Goal: Obtain resource: Obtain resource

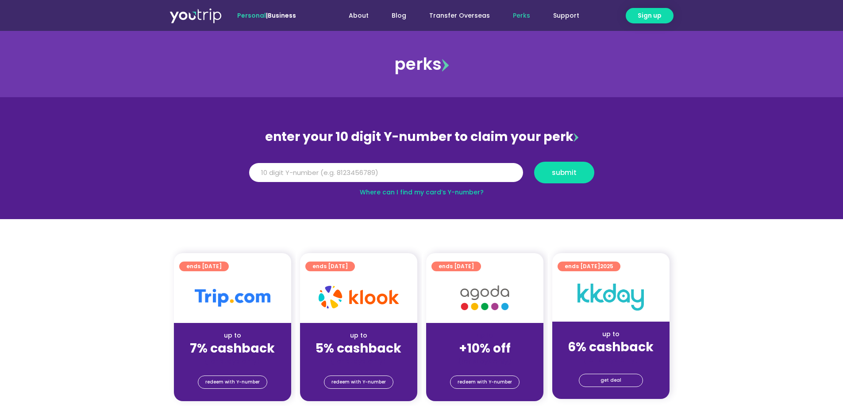
click at [247, 313] on div at bounding box center [232, 298] width 117 height 50
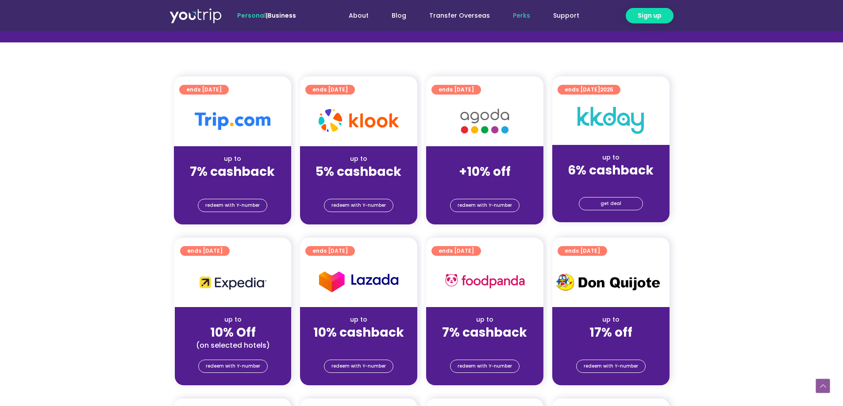
click at [227, 145] on div at bounding box center [232, 121] width 117 height 50
click at [220, 91] on span "ends [DATE]" at bounding box center [203, 90] width 35 height 10
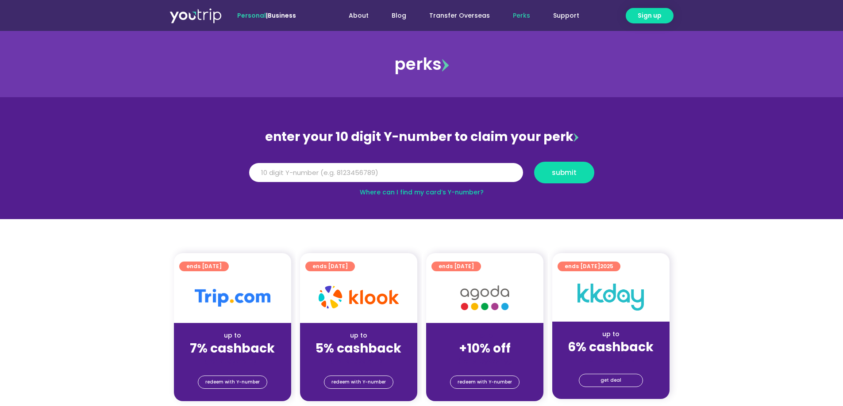
click at [251, 307] on div at bounding box center [232, 298] width 117 height 50
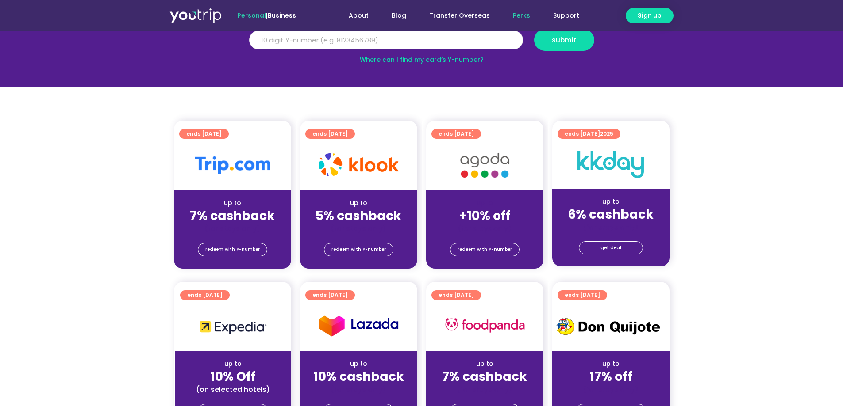
click at [369, 42] on input "Y Number" at bounding box center [386, 40] width 274 height 19
paste input "-8161340800"
click at [254, 41] on input "-8161340800" at bounding box center [386, 40] width 274 height 19
type input "-8161340800"
click at [253, 42] on input "-8161340800" at bounding box center [386, 40] width 274 height 19
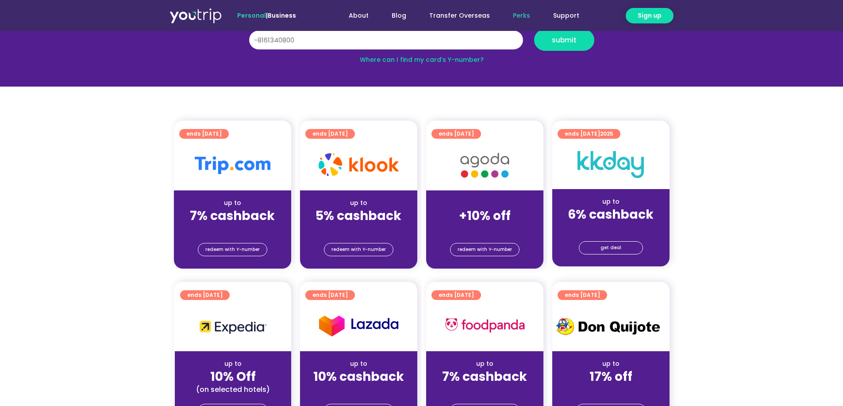
click at [301, 38] on input "-8161340800" at bounding box center [386, 40] width 274 height 19
drag, startPoint x: 302, startPoint y: 43, endPoint x: 241, endPoint y: 45, distance: 61.1
click at [241, 45] on section "enter your 10 digit Y-number to claim your perk Y Number -8161340800 submit Whe…" at bounding box center [421, 26] width 843 height 122
click at [253, 40] on input "-8161340800" at bounding box center [386, 40] width 274 height 19
click at [574, 39] on span "submit" at bounding box center [564, 40] width 25 height 7
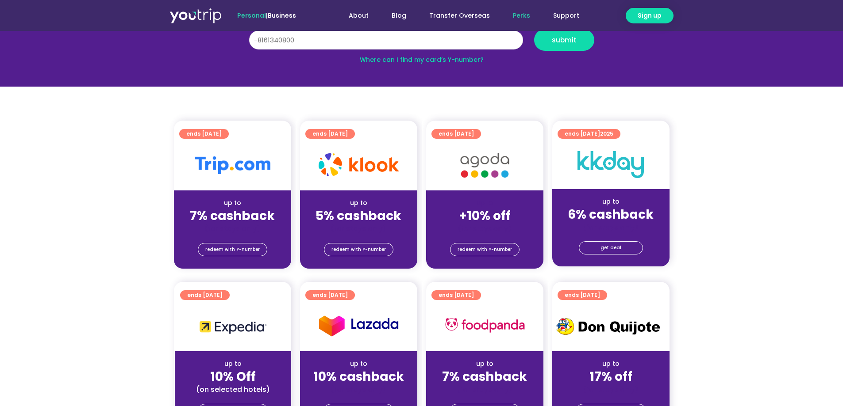
click at [257, 39] on input "-8161340800" at bounding box center [386, 40] width 274 height 19
click at [252, 40] on input "-8161340800" at bounding box center [386, 40] width 274 height 19
